Goal: Task Accomplishment & Management: Use online tool/utility

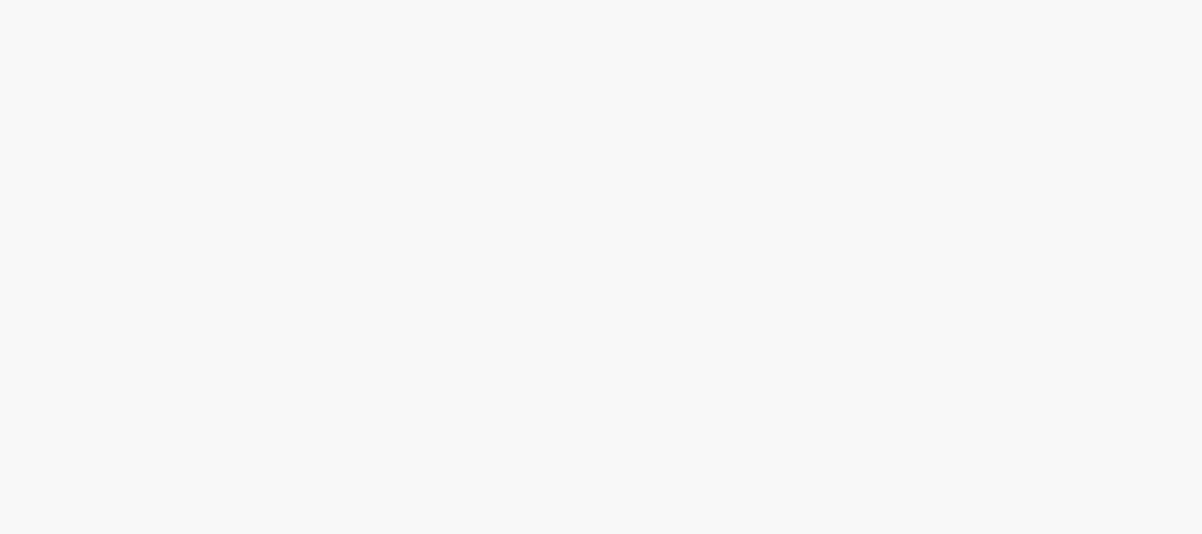
click at [1056, 399] on body at bounding box center [601, 267] width 1202 height 534
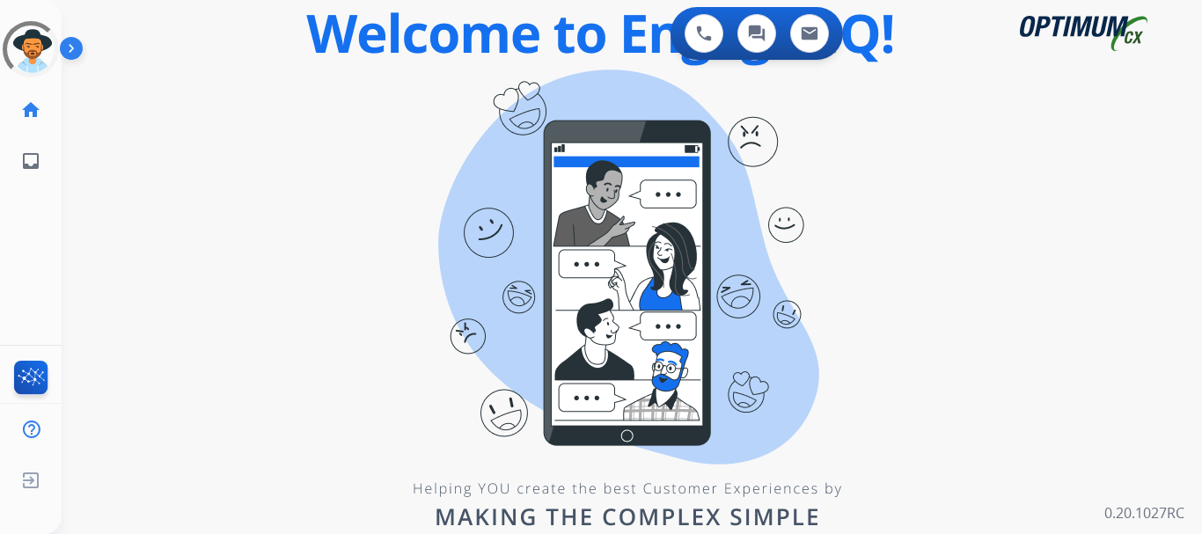
click at [70, 55] on img at bounding box center [75, 51] width 30 height 33
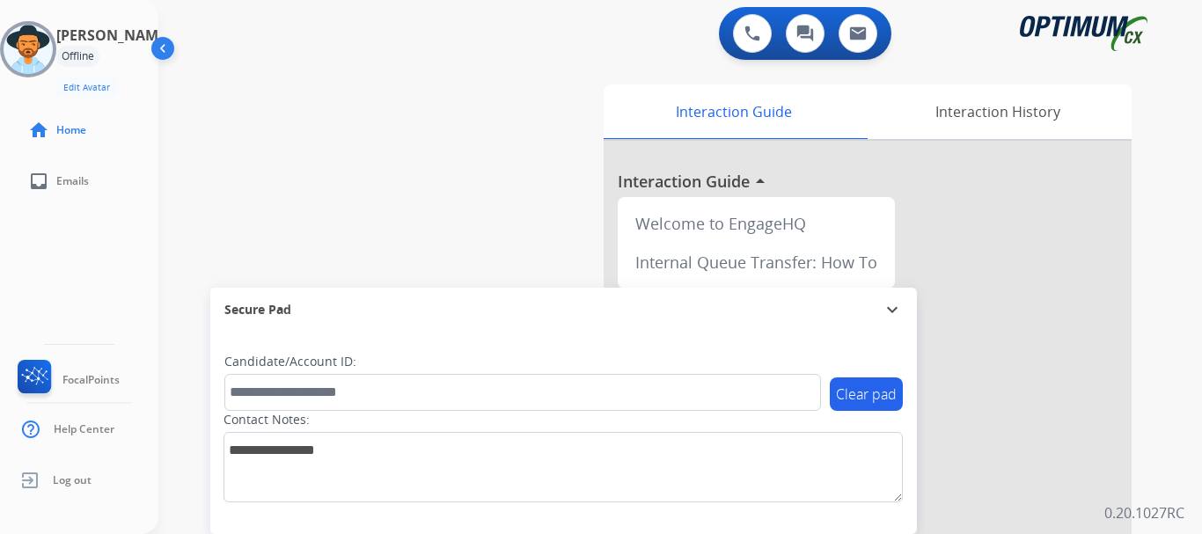
click at [53, 51] on img at bounding box center [28, 49] width 49 height 49
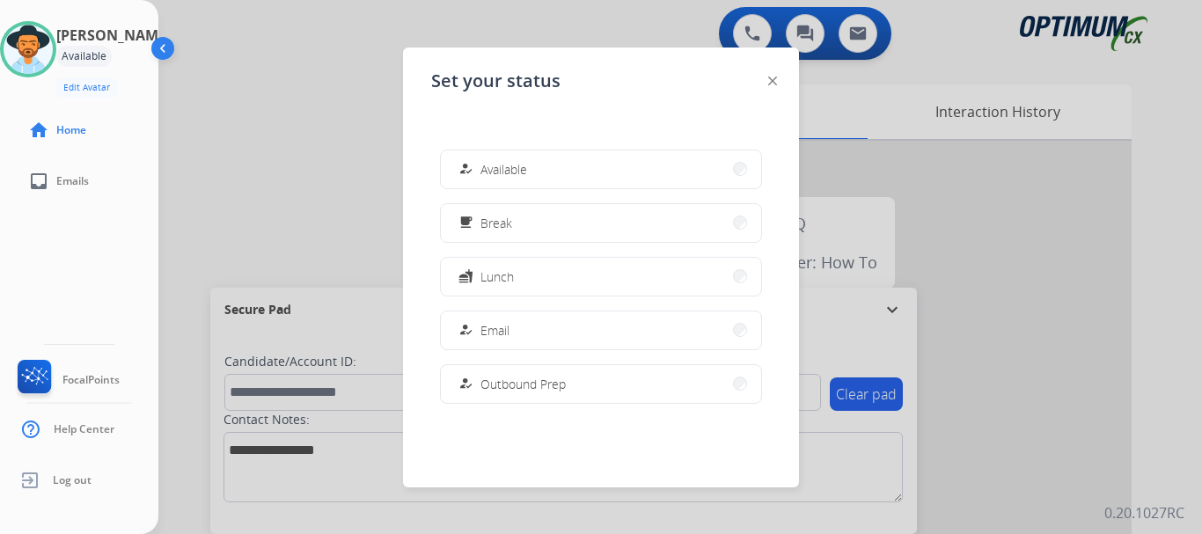
click at [579, 175] on button "how_to_reg Available" at bounding box center [601, 169] width 320 height 38
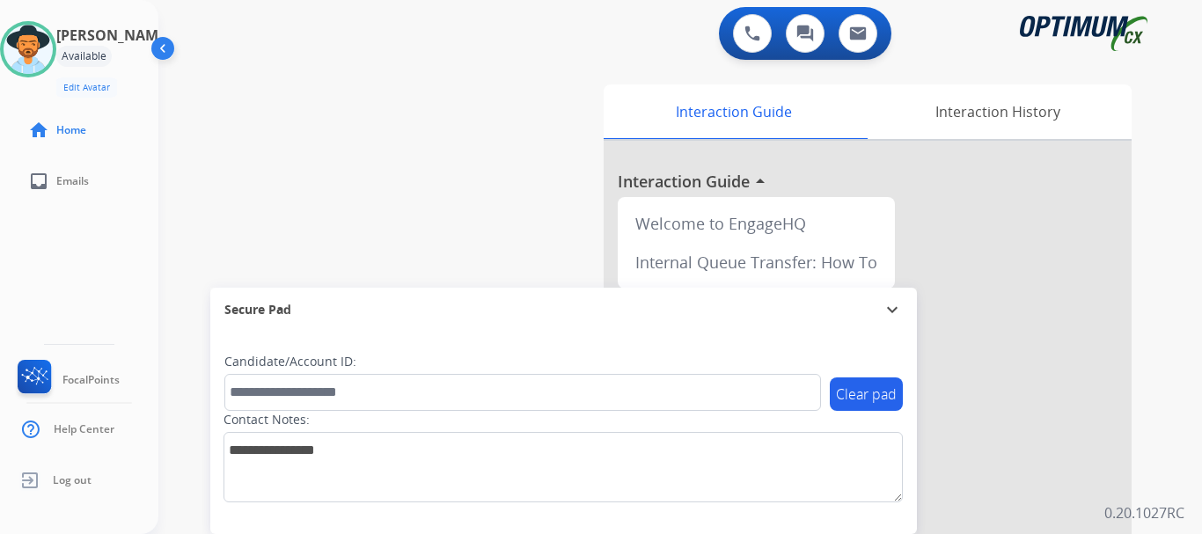
click at [293, 65] on div "swap_horiz Break voice bridge close_fullscreen Connect 3-Way Call merge_type Se…" at bounding box center [658, 430] width 1001 height 734
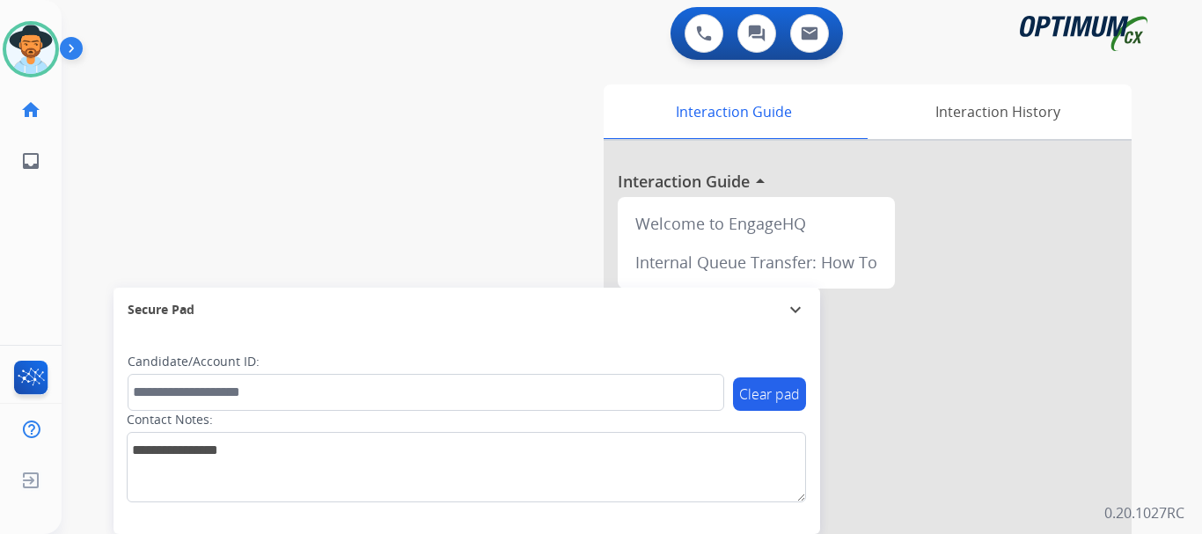
click at [72, 45] on img at bounding box center [75, 51] width 30 height 33
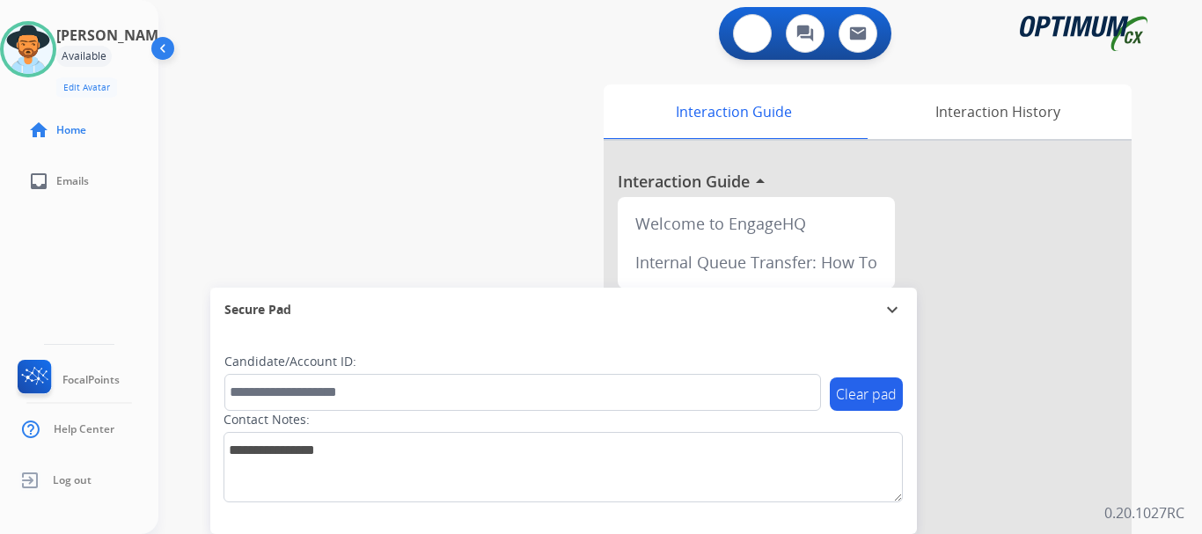
click at [742, 29] on button at bounding box center [752, 33] width 39 height 39
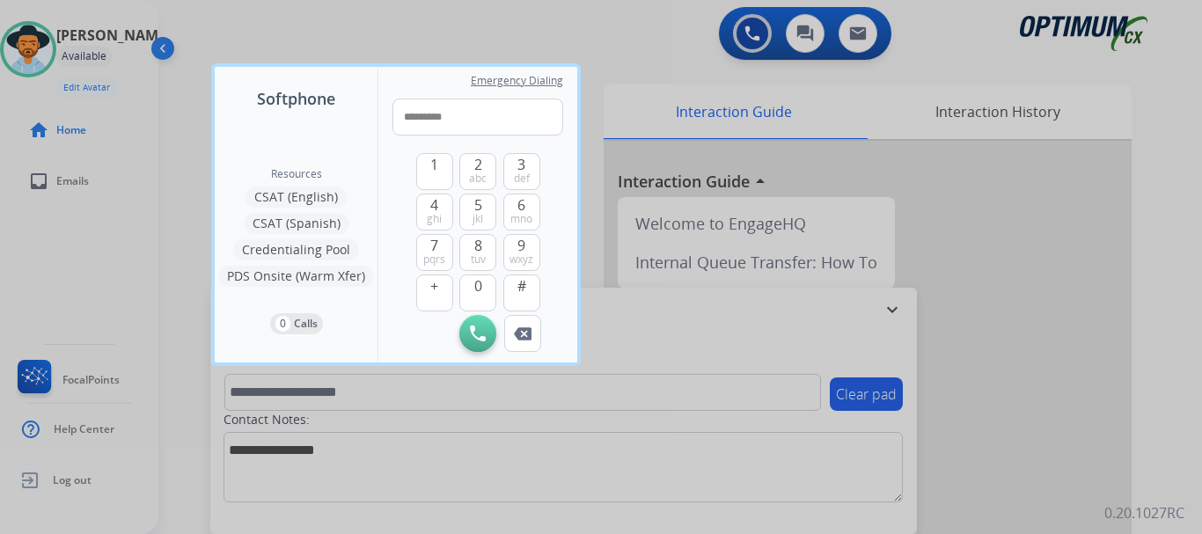
type input "**********"
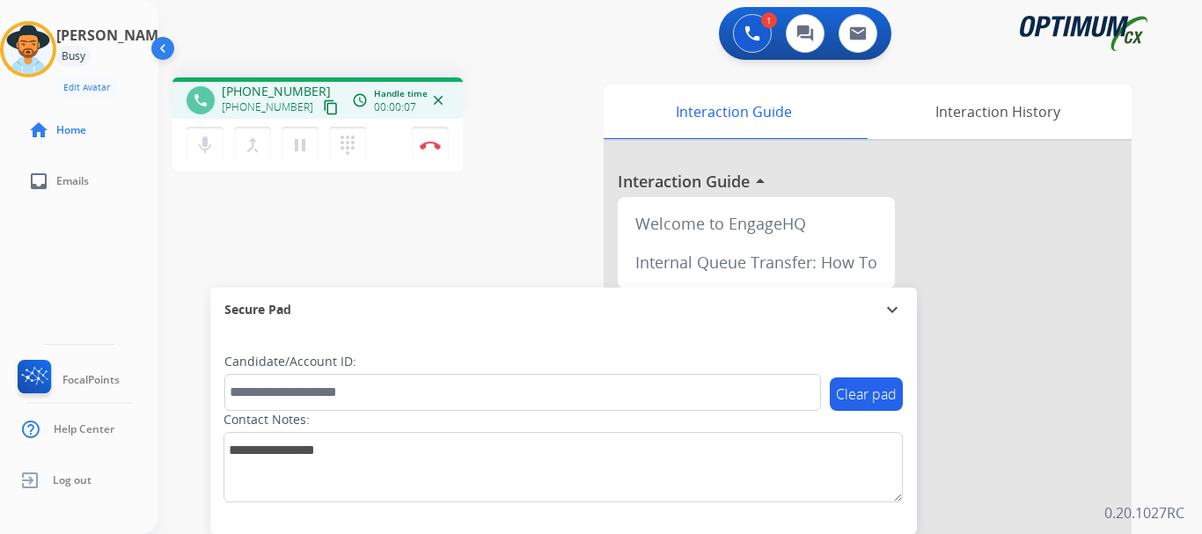
click at [430, 145] on img at bounding box center [430, 145] width 21 height 9
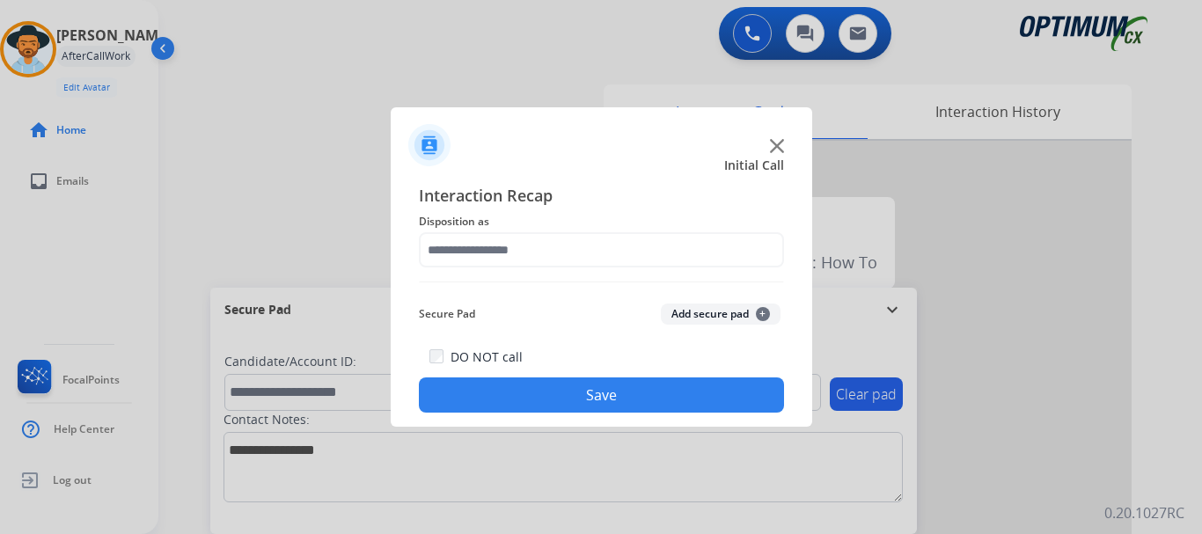
click at [681, 307] on button "Add secure pad +" at bounding box center [721, 314] width 120 height 21
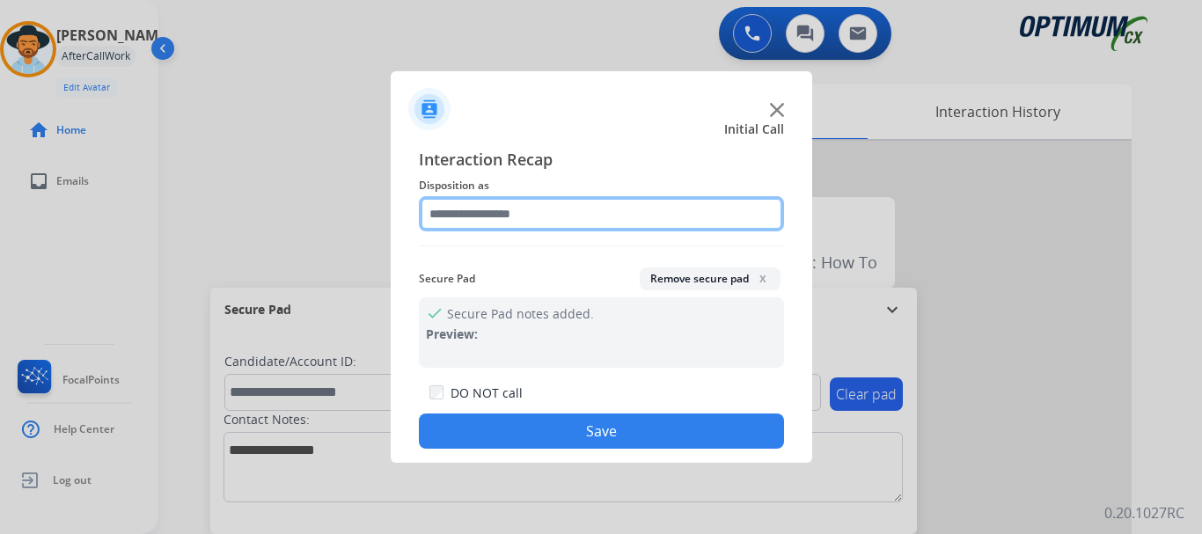
click at [597, 225] on input "text" at bounding box center [601, 213] width 365 height 35
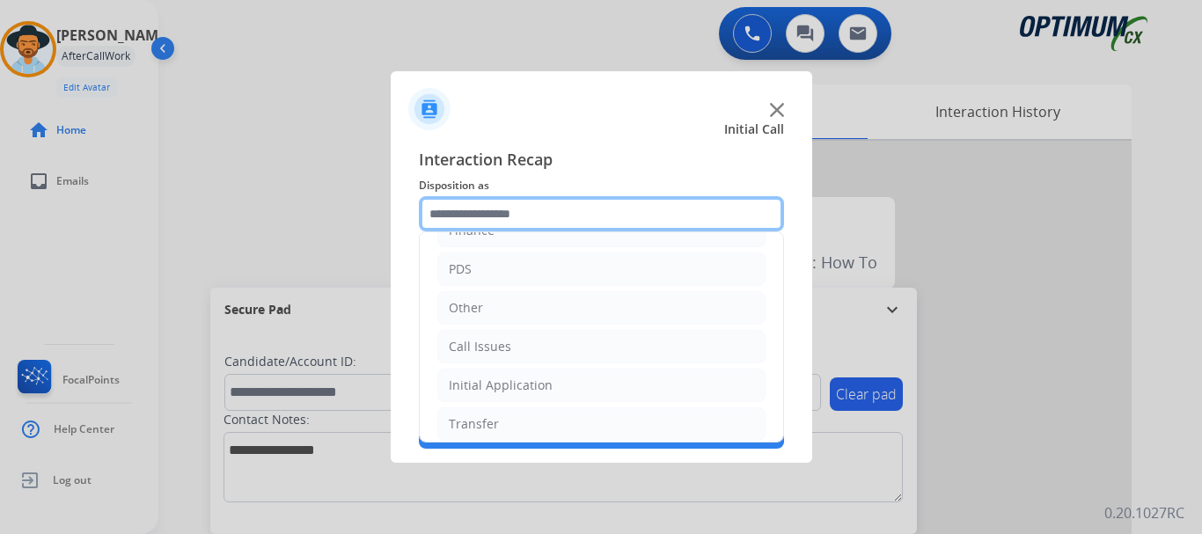
scroll to position [120, 0]
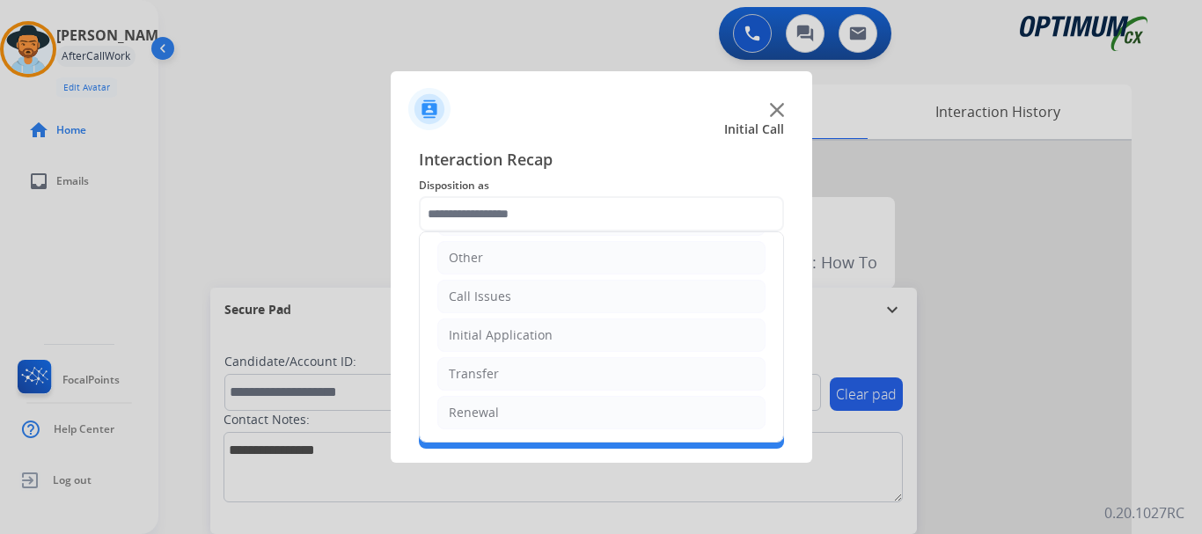
click at [544, 291] on li "Call Issues" at bounding box center [601, 296] width 328 height 33
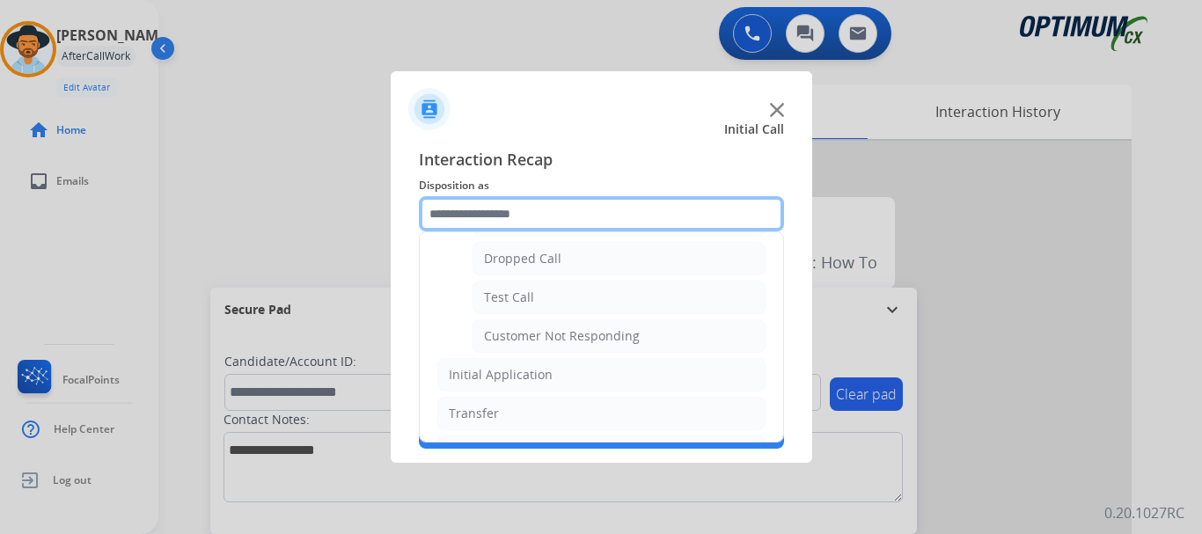
scroll to position [286, 0]
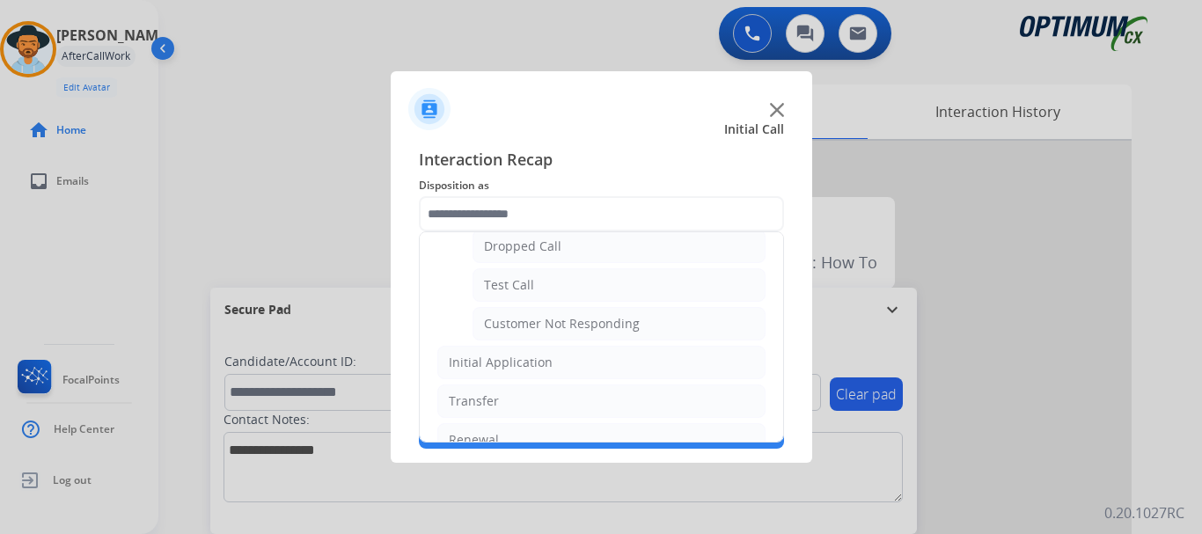
click at [573, 292] on li "Test Call" at bounding box center [618, 284] width 293 height 33
type input "*********"
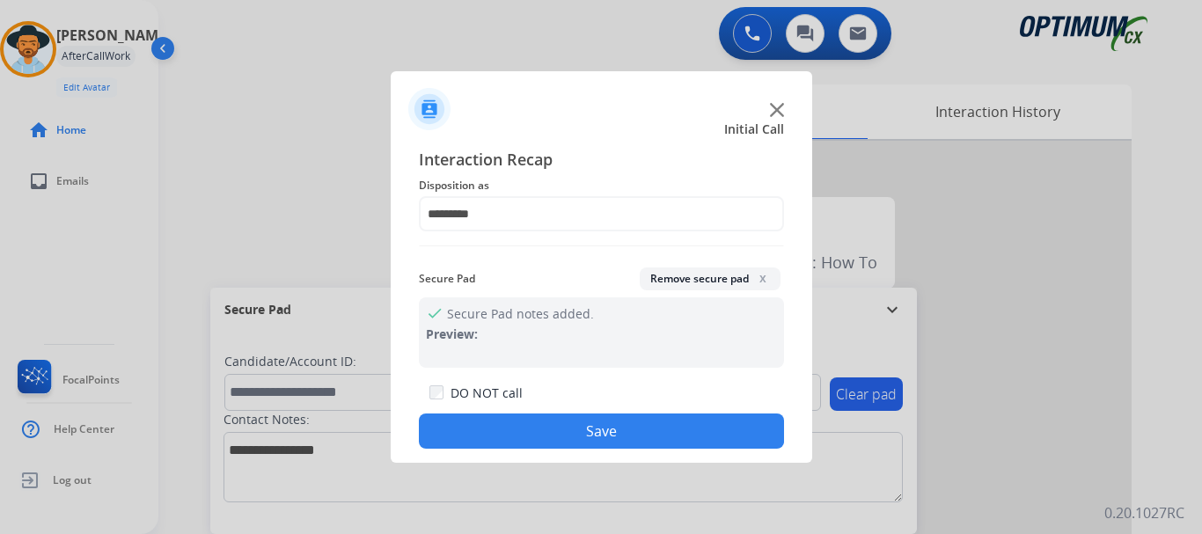
click at [575, 420] on button "Save" at bounding box center [601, 431] width 365 height 35
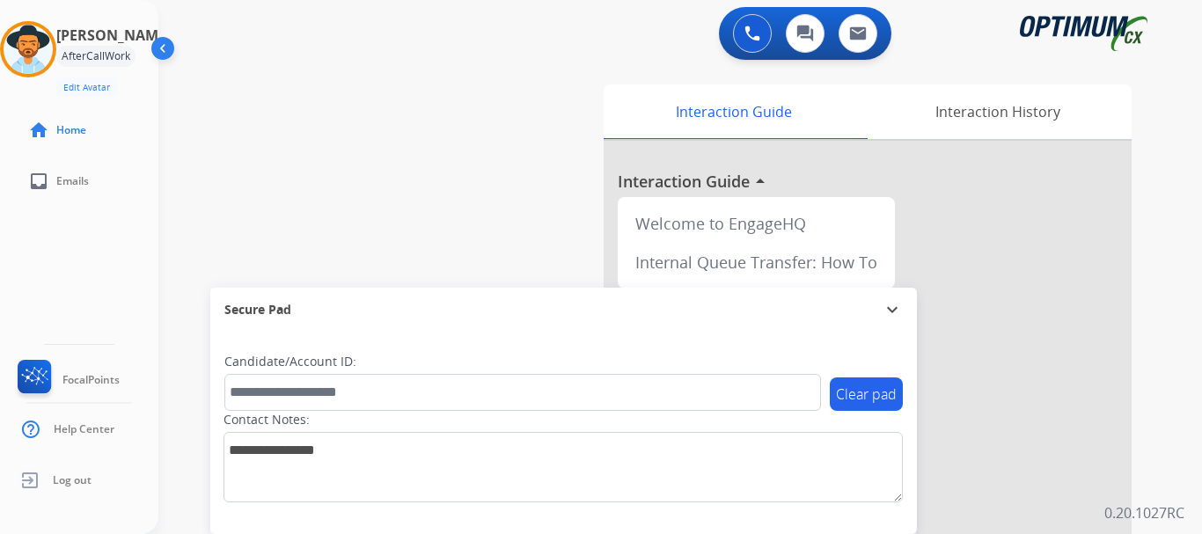
click at [416, 231] on div "swap_horiz Break voice bridge close_fullscreen Connect 3-Way Call merge_type Se…" at bounding box center [658, 430] width 1001 height 734
